Goal: Information Seeking & Learning: Learn about a topic

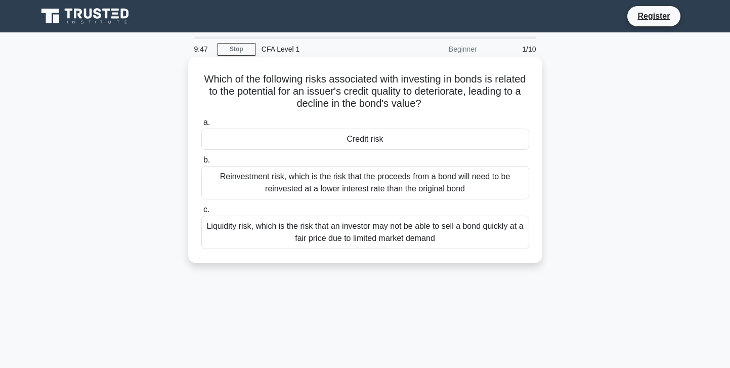
click at [437, 139] on div "Credit risk" at bounding box center [365, 138] width 328 height 21
click at [201, 126] on input "a. Credit risk" at bounding box center [201, 122] width 0 height 7
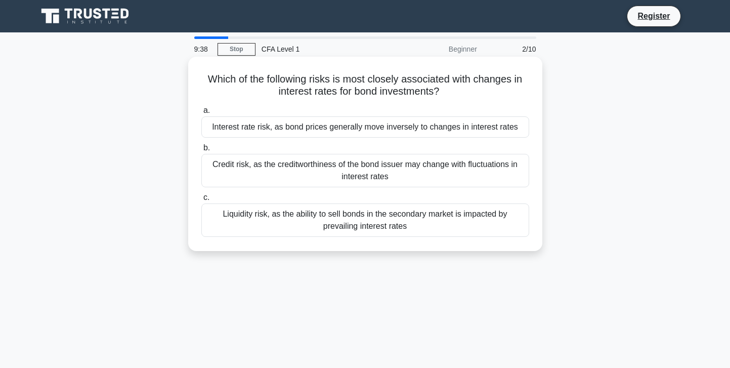
click at [416, 130] on div "Interest rate risk, as bond prices generally move inversely to changes in inter…" at bounding box center [365, 126] width 328 height 21
click at [201, 114] on input "a. Interest rate risk, as bond prices generally move inversely to changes in in…" at bounding box center [201, 110] width 0 height 7
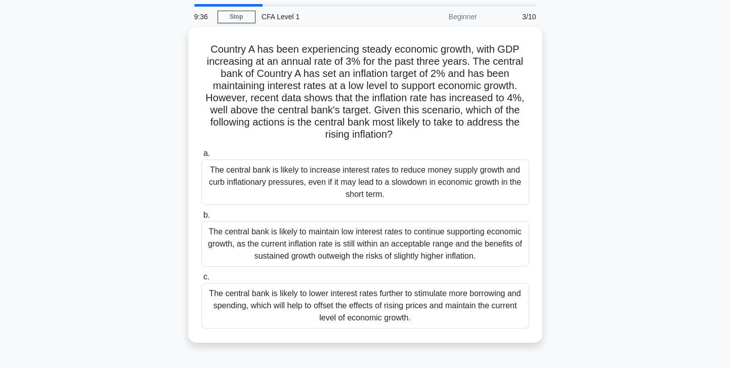
scroll to position [33, 0]
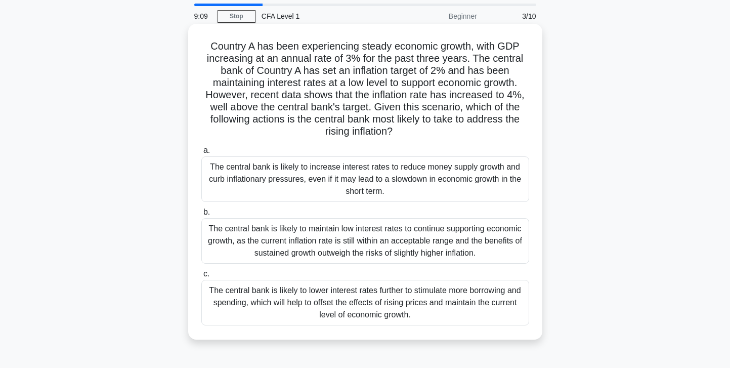
click at [429, 180] on div "The central bank is likely to increase interest rates to reduce money supply gr…" at bounding box center [365, 179] width 328 height 46
click at [201, 154] on input "a. The central bank is likely to increase interest rates to reduce money supply…" at bounding box center [201, 150] width 0 height 7
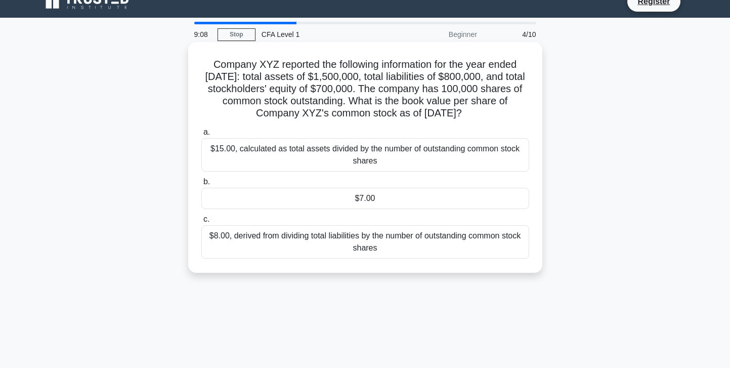
scroll to position [0, 0]
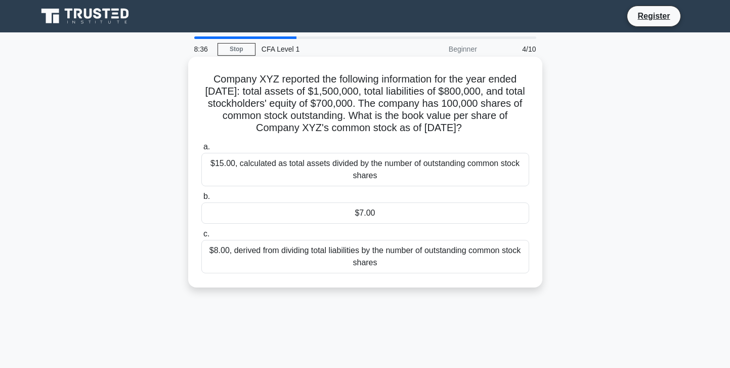
click at [375, 213] on div "$7.00" at bounding box center [365, 212] width 328 height 21
click at [201, 200] on input "b. $7.00" at bounding box center [201, 196] width 0 height 7
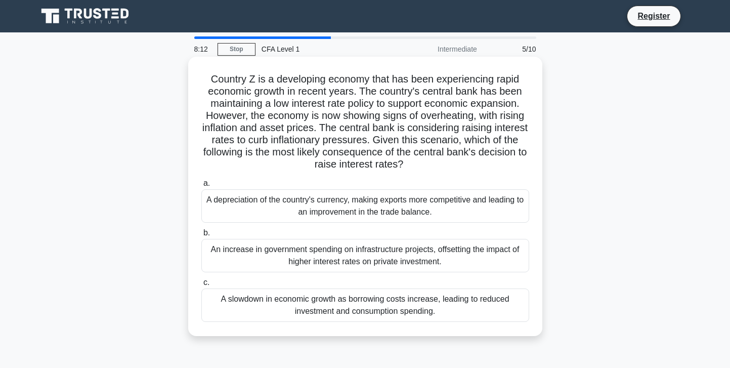
click at [408, 306] on div "A slowdown in economic growth as borrowing costs increase, leading to reduced i…" at bounding box center [365, 304] width 328 height 33
click at [201, 286] on input "c. A slowdown in economic growth as borrowing costs increase, leading to reduce…" at bounding box center [201, 282] width 0 height 7
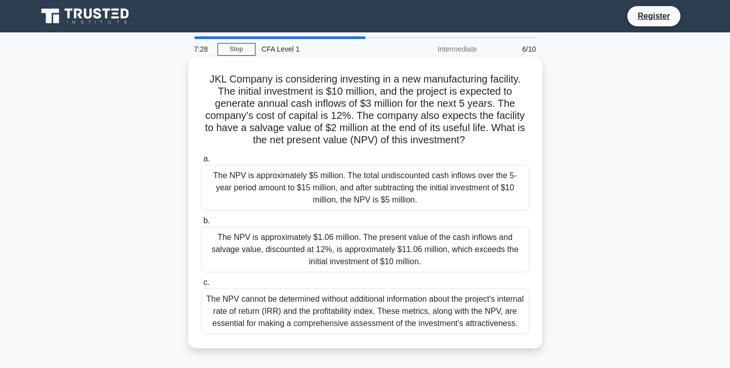
click at [460, 255] on div "The NPV is approximately $1.06 million. The present value of the cash inflows a…" at bounding box center [365, 250] width 328 height 46
click at [201, 224] on input "b. The NPV is approximately $1.06 million. The present value of the cash inflow…" at bounding box center [201, 221] width 0 height 7
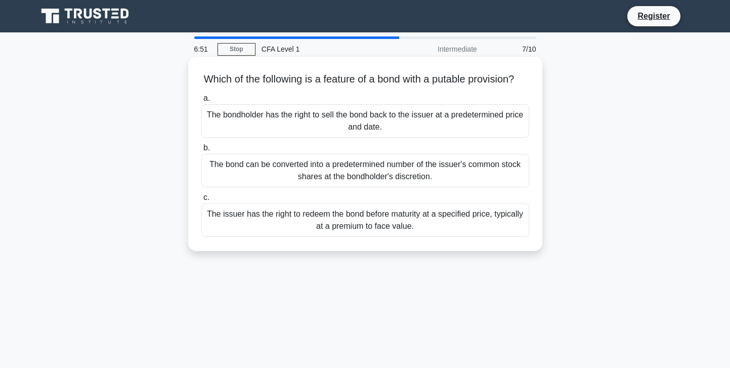
click at [459, 123] on div "The bondholder has the right to sell the bond back to the issuer at a predeterm…" at bounding box center [365, 120] width 328 height 33
click at [201, 102] on input "a. The bondholder has the right to sell the bond back to the issuer at a predet…" at bounding box center [201, 98] width 0 height 7
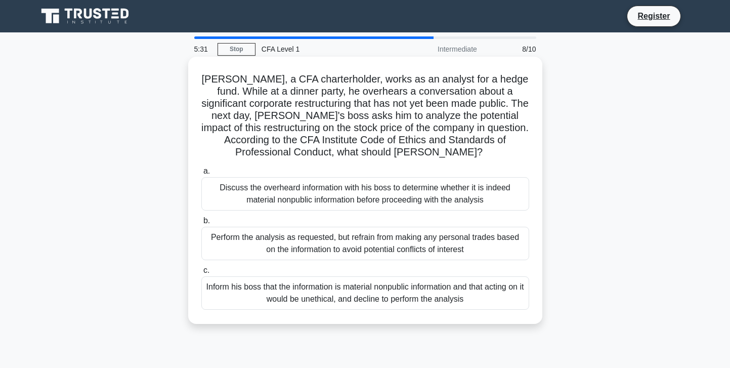
click at [468, 301] on div "Inform his boss that the information is material nonpublic information and that…" at bounding box center [365, 292] width 328 height 33
click at [201, 274] on input "c. Inform his boss that the information is material nonpublic information and t…" at bounding box center [201, 270] width 0 height 7
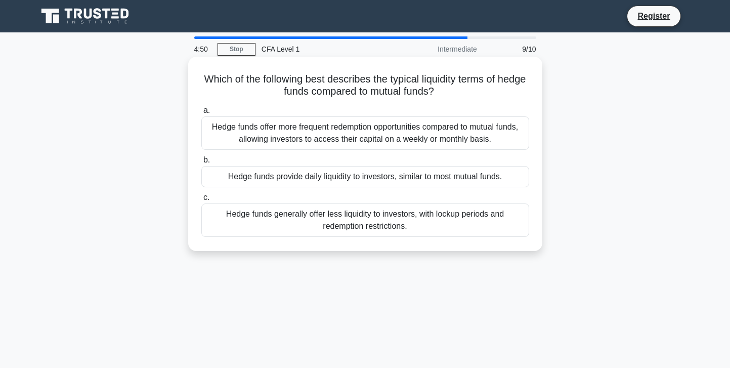
click at [447, 225] on div "Hedge funds generally offer less liquidity to investors, with lockup periods an…" at bounding box center [365, 219] width 328 height 33
click at [201, 201] on input "c. Hedge funds generally offer less liquidity to investors, with lockup periods…" at bounding box center [201, 197] width 0 height 7
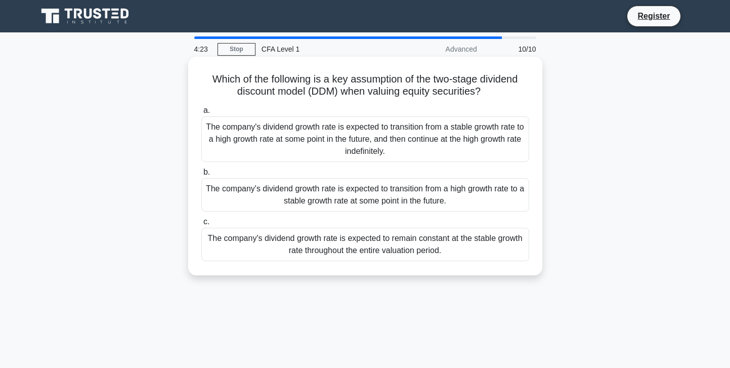
click at [436, 190] on div "The company's dividend growth rate is expected to transition from a high growth…" at bounding box center [365, 194] width 328 height 33
click at [201, 176] on input "b. The company's dividend growth rate is expected to transition from a high gro…" at bounding box center [201, 172] width 0 height 7
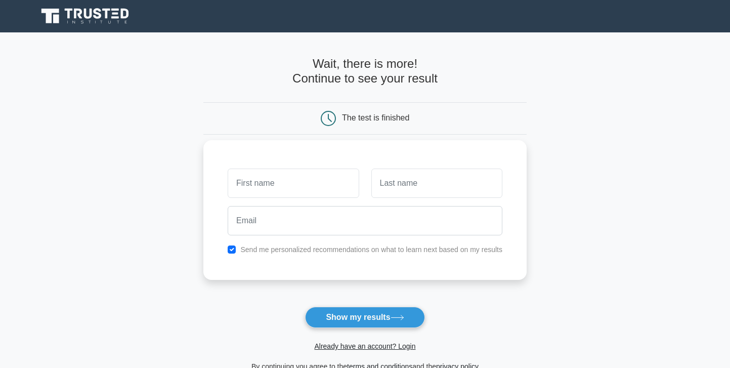
click at [328, 184] on input "text" at bounding box center [293, 182] width 131 height 29
type input "[PERSON_NAME]"
click at [392, 192] on input "text" at bounding box center [436, 182] width 131 height 29
type input "Scrivener"
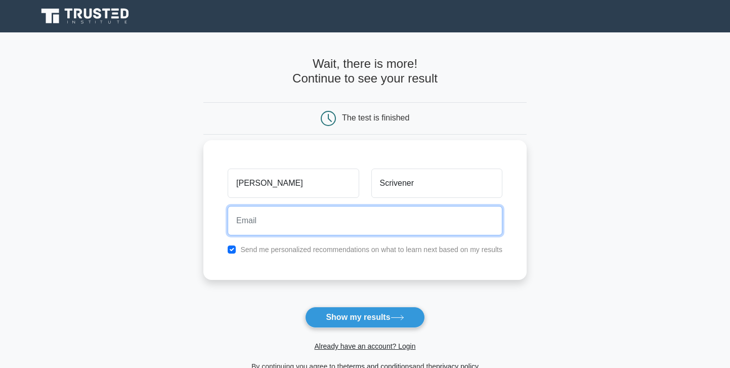
click at [335, 217] on input "email" at bounding box center [365, 220] width 275 height 29
type input "tommyscrivener1@gmail.com"
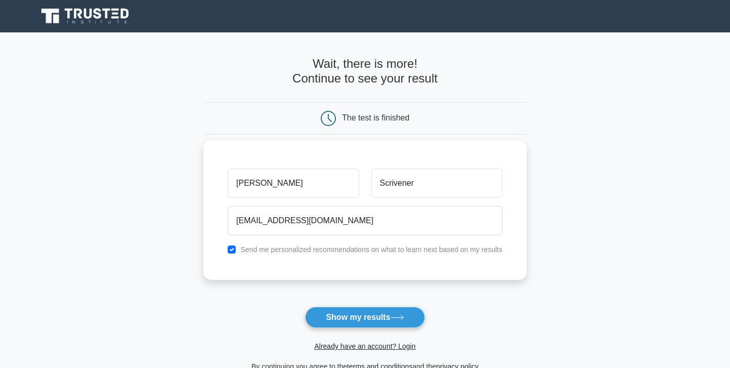
click at [468, 252] on label "Send me personalized recommendations on what to learn next based on my results" at bounding box center [371, 249] width 262 height 8
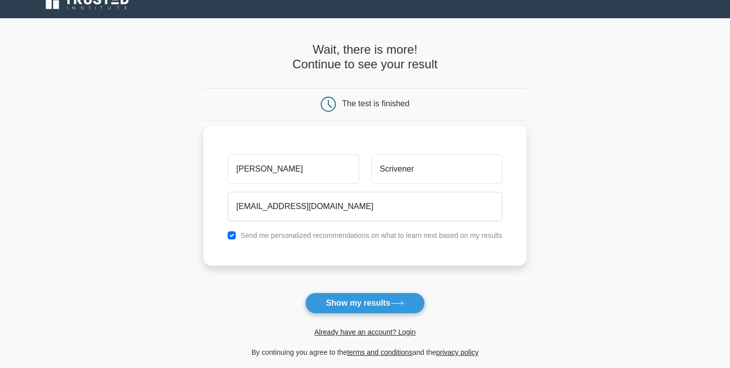
scroll to position [16, 0]
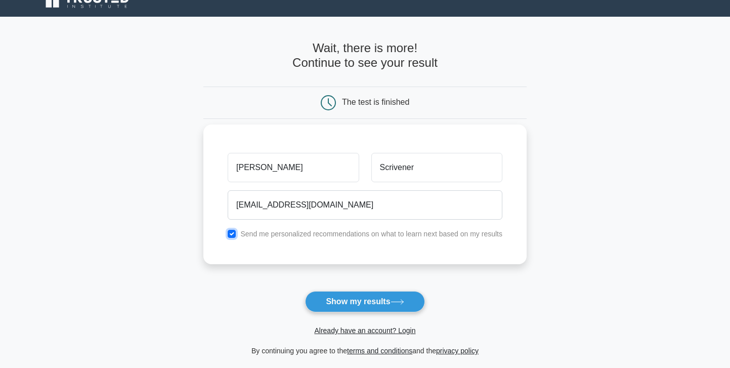
click at [235, 233] on input "checkbox" at bounding box center [232, 234] width 8 height 8
checkbox input "false"
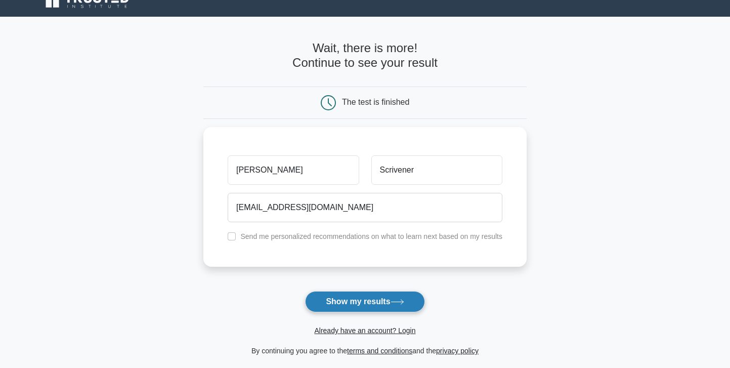
click at [394, 304] on icon at bounding box center [398, 302] width 14 height 6
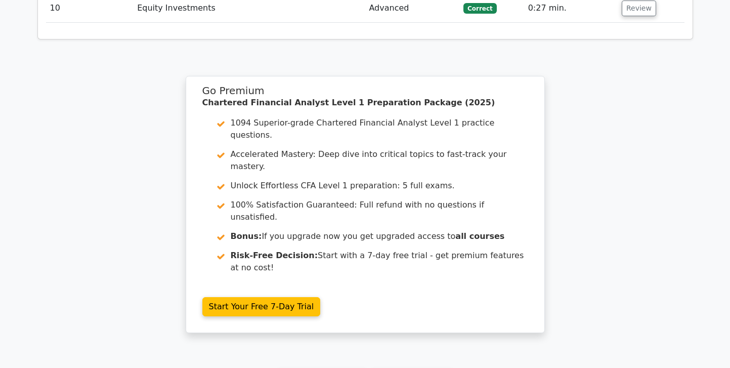
scroll to position [1548, 0]
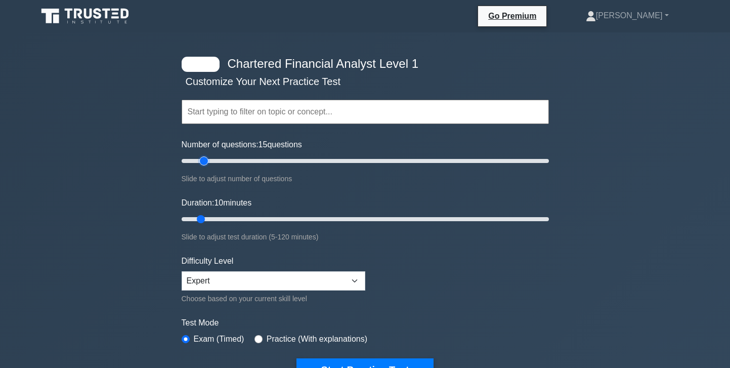
type input "10"
click at [196, 166] on input "Number of questions: 10 questions" at bounding box center [365, 161] width 367 height 12
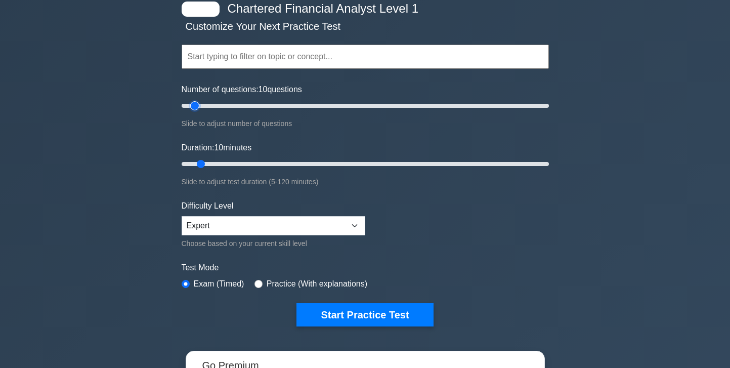
scroll to position [73, 0]
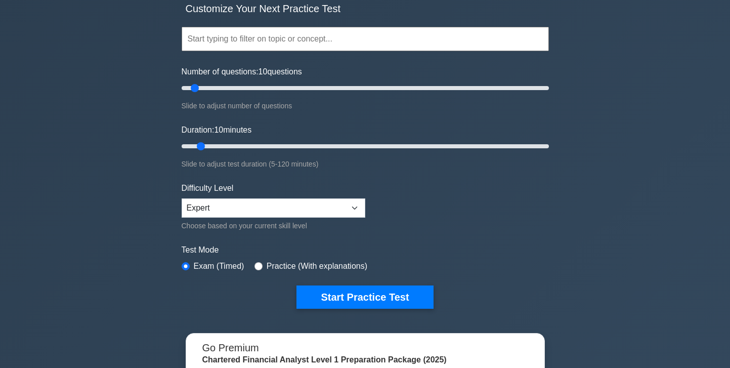
click at [264, 196] on div "Difficulty Level Beginner Intermediate Expert Choose based on your current skil…" at bounding box center [274, 207] width 184 height 50
click at [265, 207] on select "Beginner Intermediate Expert" at bounding box center [274, 207] width 184 height 19
click at [182, 198] on select "Beginner Intermediate Expert" at bounding box center [274, 207] width 184 height 19
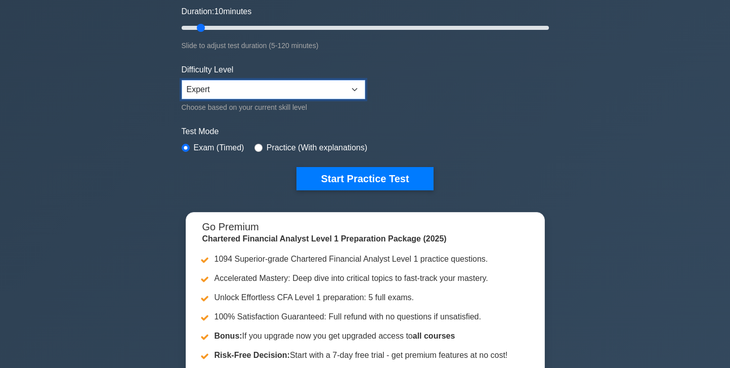
scroll to position [196, 0]
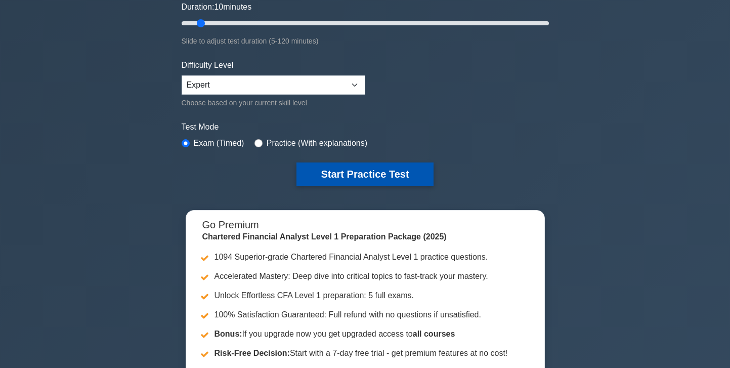
click at [404, 181] on button "Start Practice Test" at bounding box center [364, 173] width 137 height 23
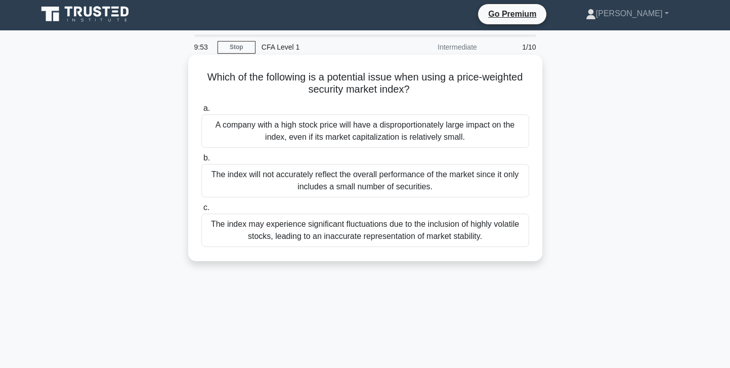
scroll to position [4, 0]
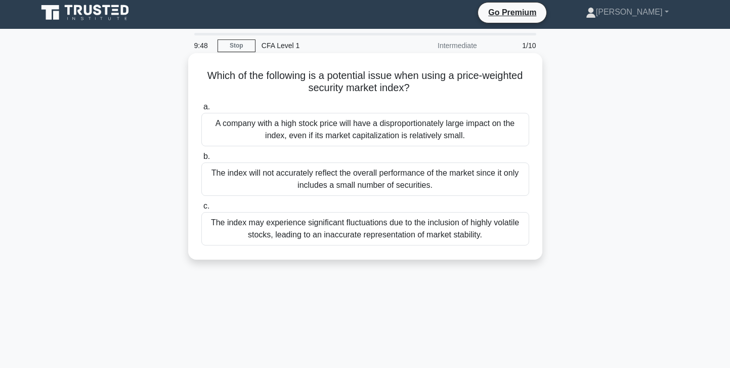
click at [442, 91] on h5 "Which of the following is a potential issue when using a price-weighted securit…" at bounding box center [365, 81] width 330 height 25
click at [457, 126] on div "A company with a high stock price will have a disproportionately large impact o…" at bounding box center [365, 129] width 328 height 33
click at [201, 110] on input "a. A company with a high stock price will have a disproportionately large impac…" at bounding box center [201, 107] width 0 height 7
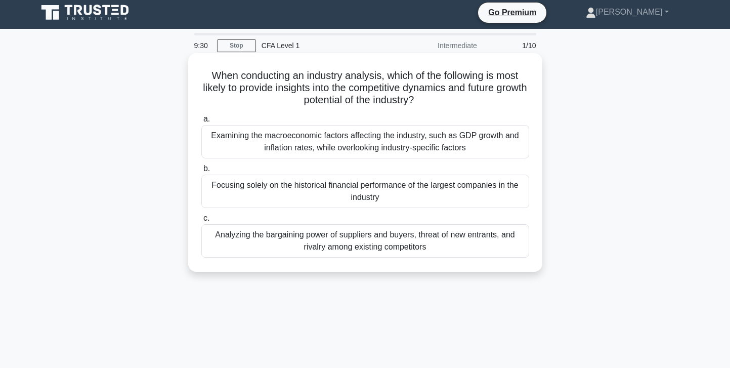
scroll to position [0, 0]
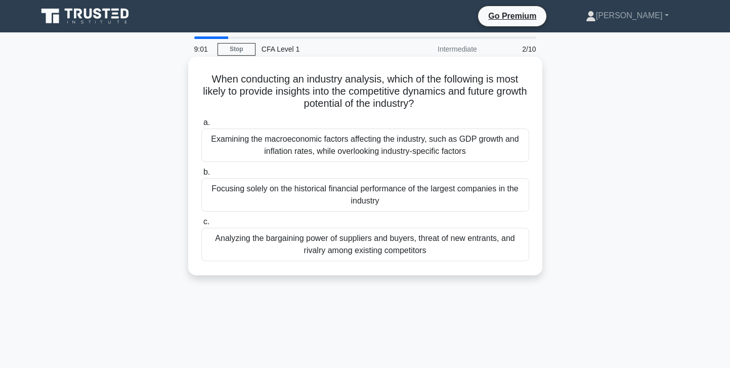
drag, startPoint x: 428, startPoint y: 103, endPoint x: 349, endPoint y: 88, distance: 81.5
click at [349, 88] on h5 "When conducting an industry analysis, which of the following is most likely to …" at bounding box center [365, 91] width 330 height 37
click at [363, 254] on div "Analyzing the bargaining power of suppliers and buyers, threat of new entrants,…" at bounding box center [365, 244] width 328 height 33
click at [201, 225] on input "c. Analyzing the bargaining power of suppliers and buyers, threat of new entran…" at bounding box center [201, 222] width 0 height 7
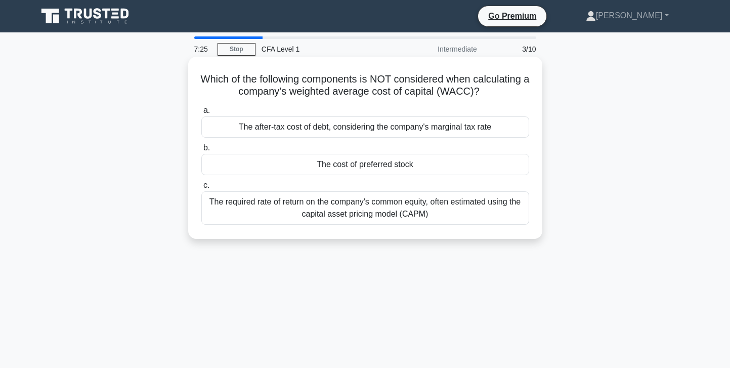
click at [366, 135] on div "The after-tax cost of debt, considering the company's marginal tax rate" at bounding box center [365, 126] width 328 height 21
click at [201, 114] on input "a. The after-tax cost of debt, considering the company's marginal tax rate" at bounding box center [201, 110] width 0 height 7
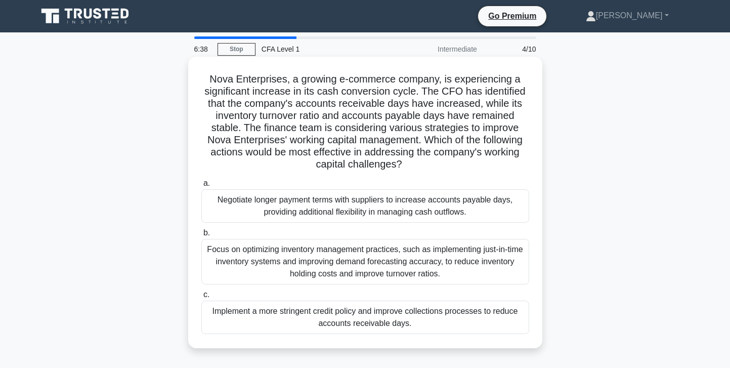
click at [321, 317] on div "Implement a more stringent credit policy and improve collections processes to r…" at bounding box center [365, 316] width 328 height 33
click at [201, 298] on input "c. Implement a more stringent credit policy and improve collections processes t…" at bounding box center [201, 294] width 0 height 7
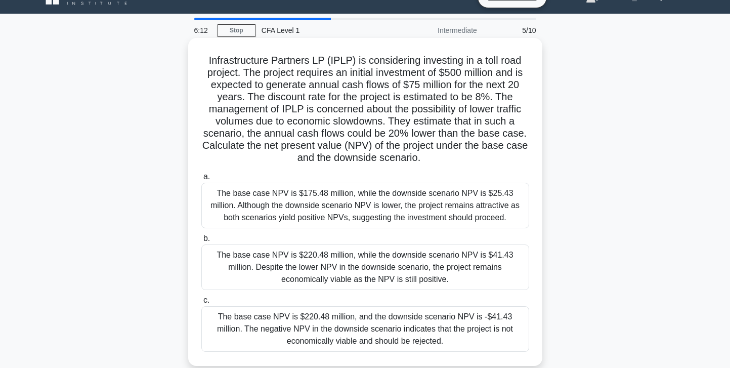
scroll to position [21, 0]
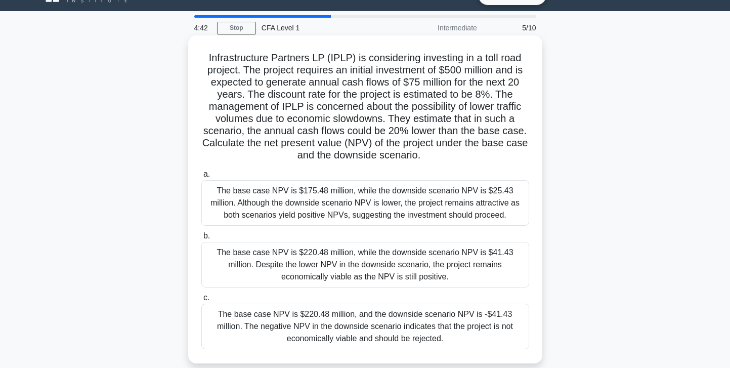
click at [434, 267] on div "The base case NPV is $220.48 million, while the downside scenario NPV is $41.43…" at bounding box center [365, 265] width 328 height 46
click at [201, 239] on input "b. The base case NPV is $220.48 million, while the downside scenario NPV is $41…" at bounding box center [201, 236] width 0 height 7
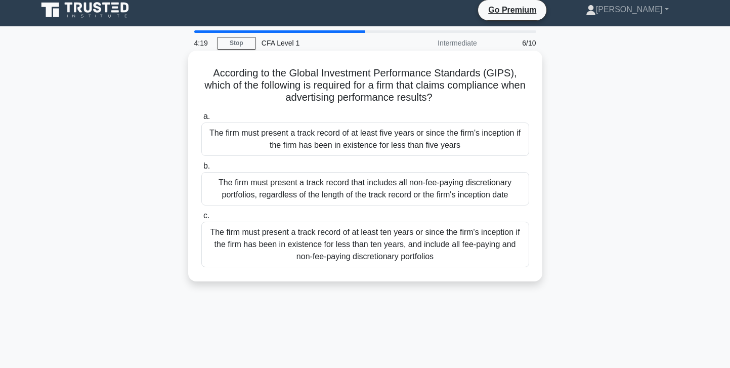
scroll to position [9, 0]
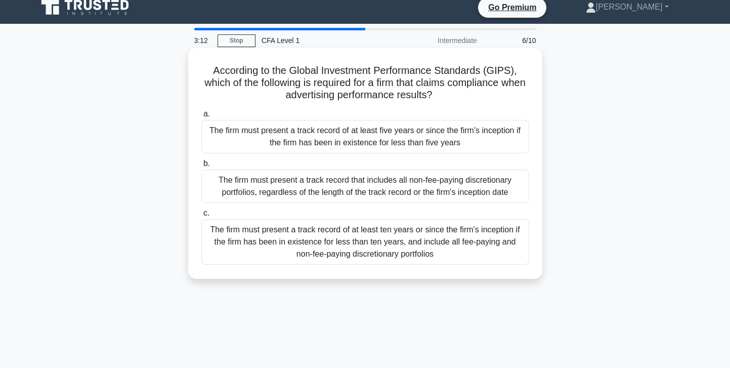
click at [359, 254] on div "The firm must present a track record of at least ten years or since the firm's …" at bounding box center [365, 242] width 328 height 46
click at [201, 217] on input "c. The firm must present a track record of at least ten years or since the firm…" at bounding box center [201, 213] width 0 height 7
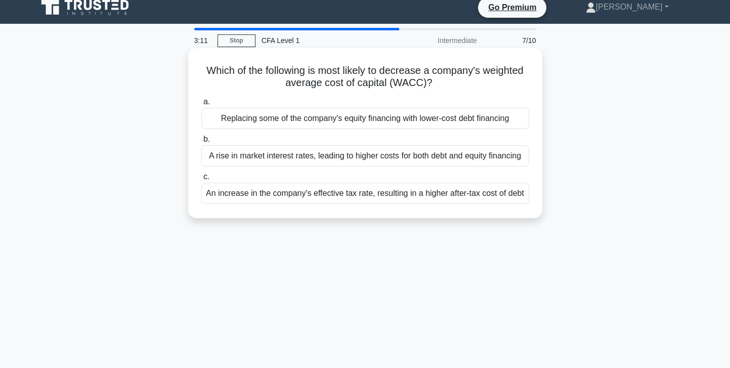
scroll to position [0, 0]
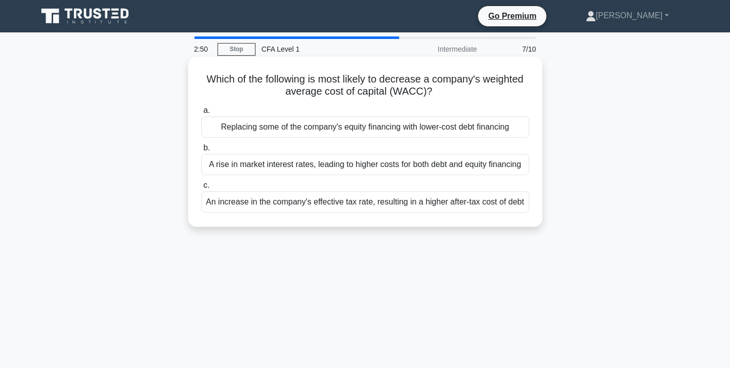
click at [424, 125] on div "Replacing some of the company's equity financing with lower-cost debt financing" at bounding box center [365, 126] width 328 height 21
click at [201, 114] on input "a. Replacing some of the company's equity financing with lower-cost debt financ…" at bounding box center [201, 110] width 0 height 7
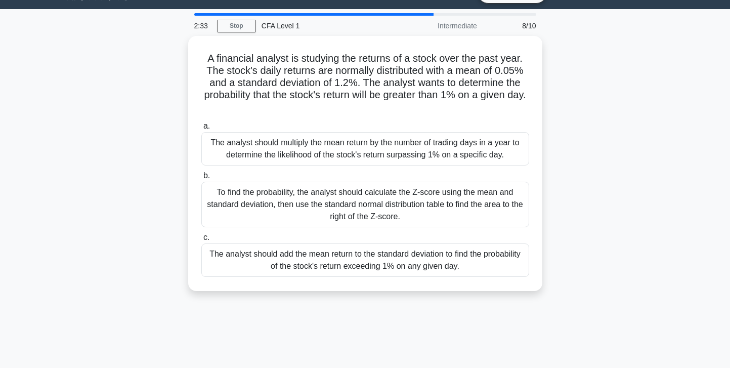
scroll to position [24, 0]
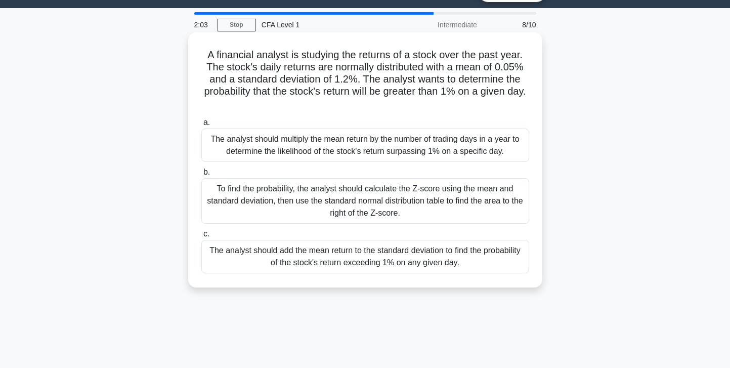
click at [416, 189] on div "To find the probability, the analyst should calculate the Z-score using the mea…" at bounding box center [365, 201] width 328 height 46
click at [201, 176] on input "b. To find the probability, the analyst should calculate the Z-score using the …" at bounding box center [201, 172] width 0 height 7
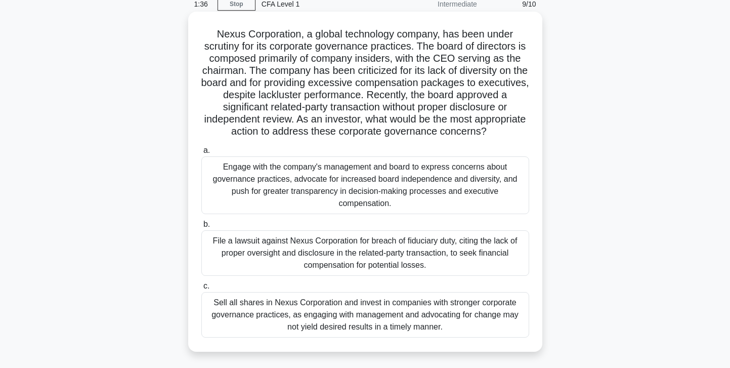
scroll to position [46, 0]
click at [386, 183] on div "Engage with the company's management and board to express concerns about govern…" at bounding box center [365, 185] width 328 height 58
click at [201, 153] on input "a. Engage with the company's management and board to express concerns about gov…" at bounding box center [201, 150] width 0 height 7
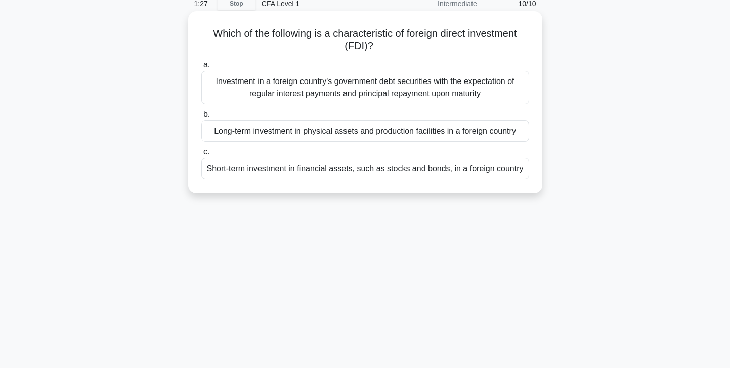
scroll to position [0, 0]
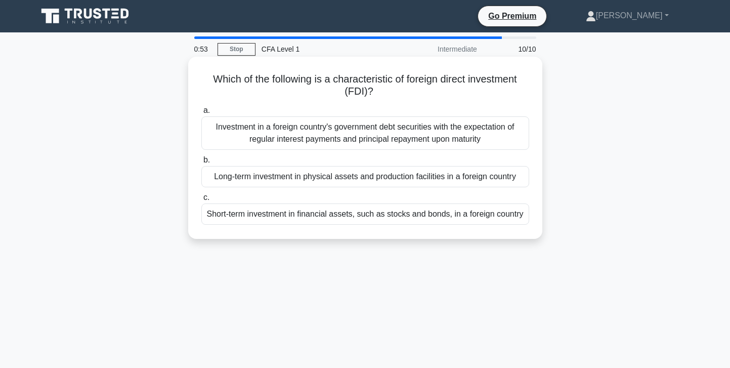
click at [366, 178] on div "Long-term investment in physical assets and production facilities in a foreign …" at bounding box center [365, 176] width 328 height 21
click at [201, 163] on input "b. Long-term investment in physical assets and production facilities in a forei…" at bounding box center [201, 160] width 0 height 7
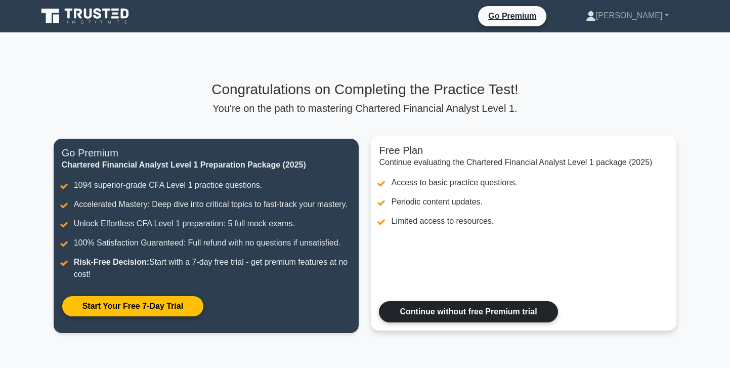
click at [506, 309] on link "Continue without free Premium trial" at bounding box center [468, 311] width 179 height 21
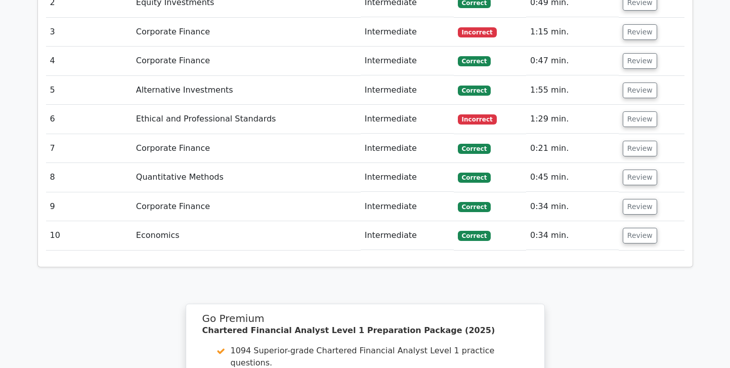
scroll to position [1268, 0]
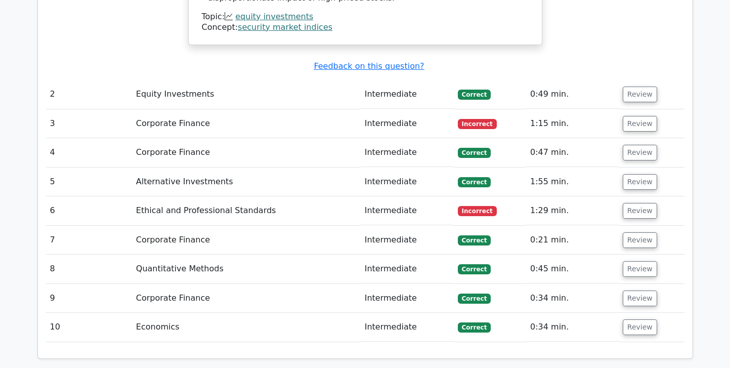
click at [562, 109] on td "1:15 min." at bounding box center [572, 123] width 93 height 29
click at [633, 116] on button "Review" at bounding box center [640, 124] width 34 height 16
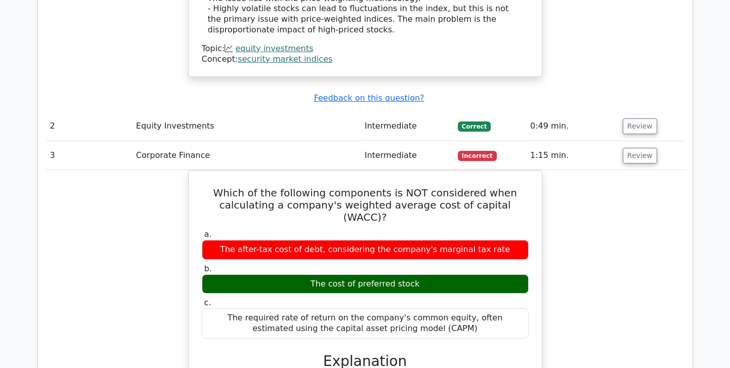
scroll to position [1231, 0]
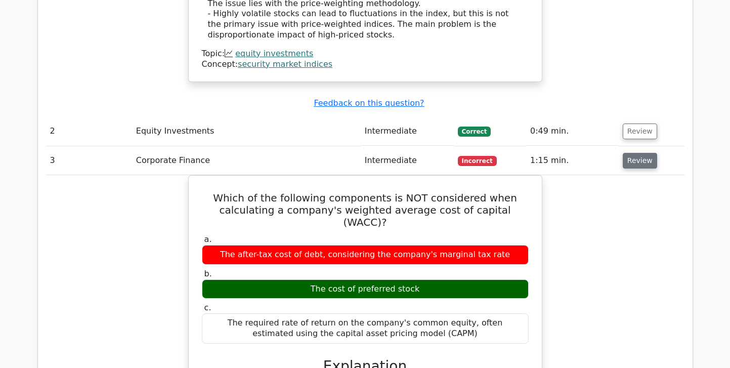
click at [646, 153] on button "Review" at bounding box center [640, 161] width 34 height 16
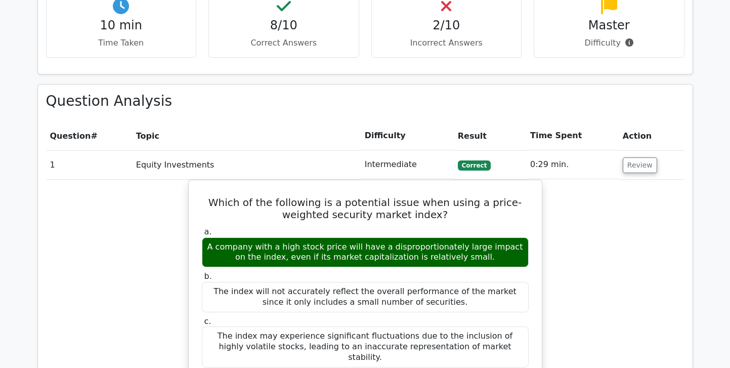
scroll to position [667, 0]
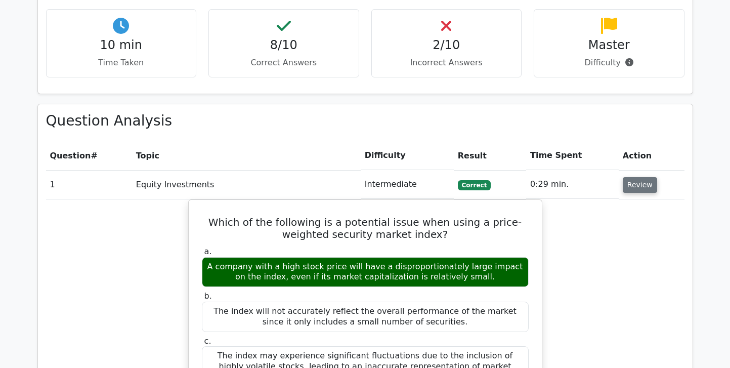
click at [637, 177] on button "Review" at bounding box center [640, 185] width 34 height 16
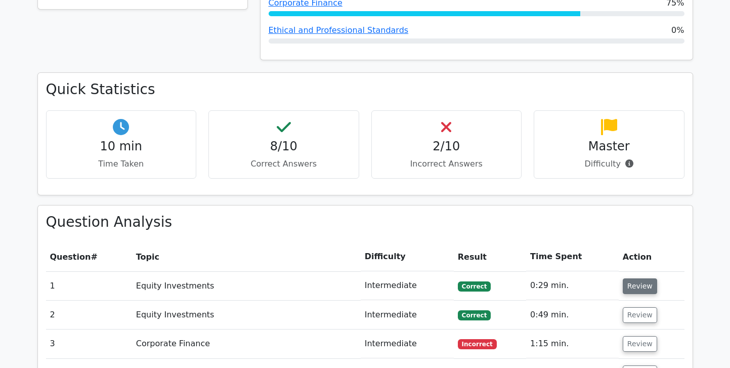
scroll to position [485, 0]
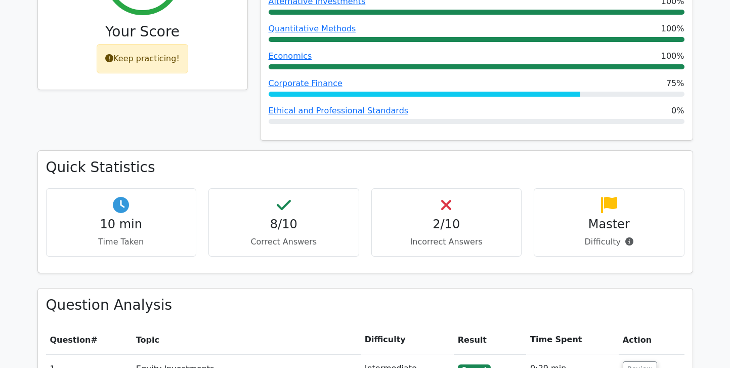
click at [627, 237] on icon at bounding box center [629, 241] width 8 height 8
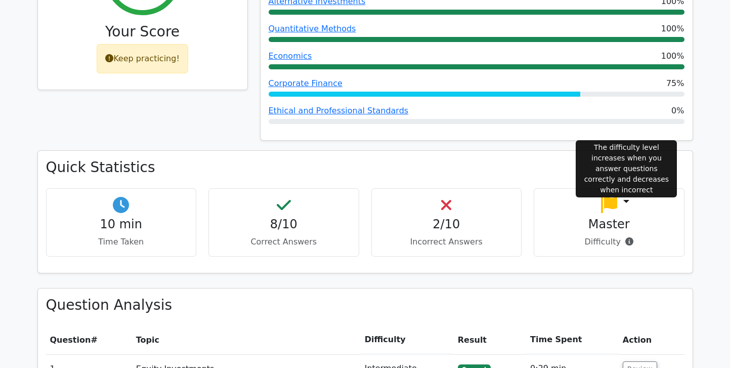
scroll to position [482, 0]
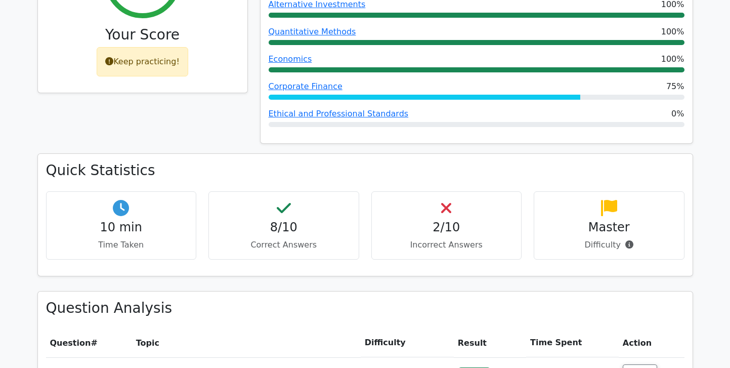
click at [602, 200] on icon at bounding box center [609, 208] width 16 height 16
click at [632, 191] on div "Master Difficulty" at bounding box center [609, 225] width 151 height 68
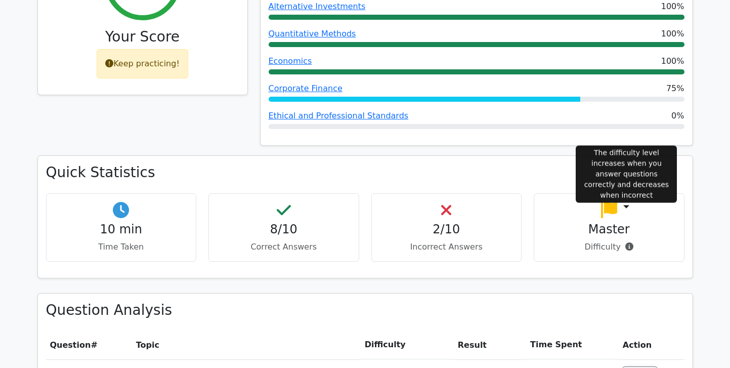
click at [627, 242] on icon at bounding box center [629, 246] width 8 height 8
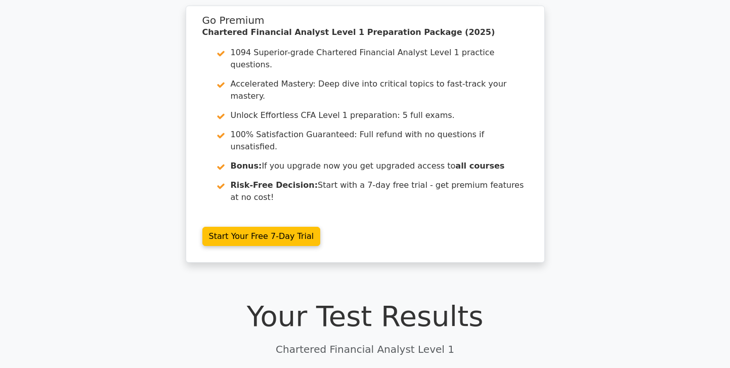
scroll to position [0, 0]
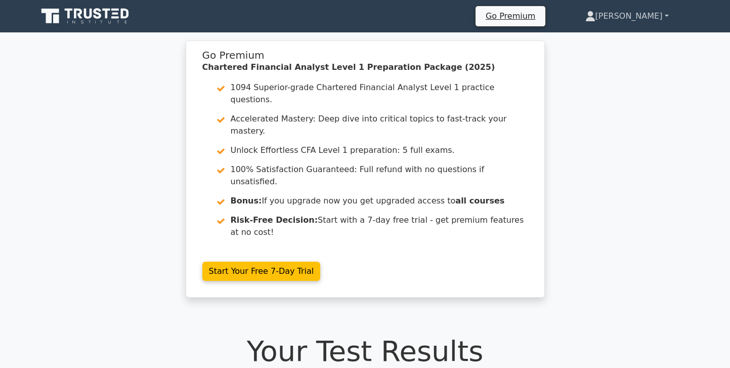
click at [634, 10] on link "[PERSON_NAME]" at bounding box center [627, 16] width 132 height 20
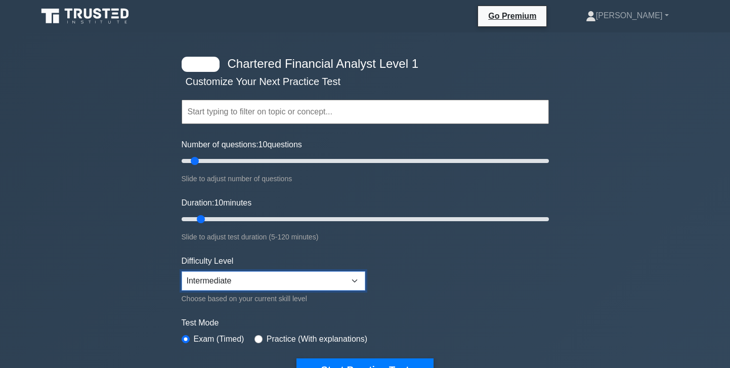
click at [322, 279] on select "Beginner Intermediate Expert" at bounding box center [274, 280] width 184 height 19
select select "expert"
click at [182, 271] on select "Beginner Intermediate Expert" at bounding box center [274, 280] width 184 height 19
drag, startPoint x: 224, startPoint y: 157, endPoint x: 563, endPoint y: 130, distance: 340.0
type input "200"
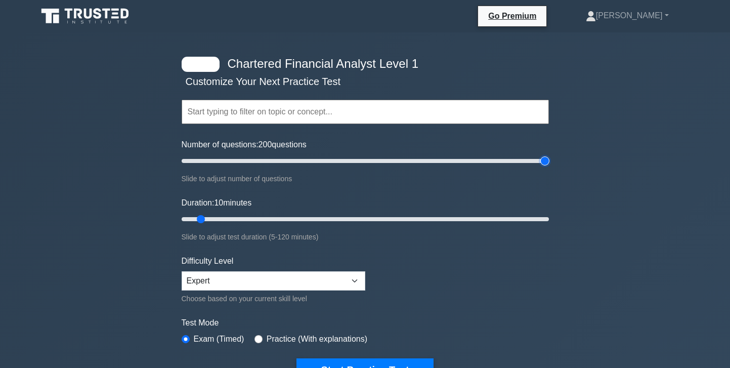
click at [549, 155] on input "Number of questions: 200 questions" at bounding box center [365, 161] width 367 height 12
click at [231, 98] on div "Topics Quantitative Methods Economics Financial Reporting and Analysis Corporat…" at bounding box center [365, 98] width 367 height 58
click at [231, 103] on input "text" at bounding box center [365, 112] width 367 height 24
